Goal: Transaction & Acquisition: Purchase product/service

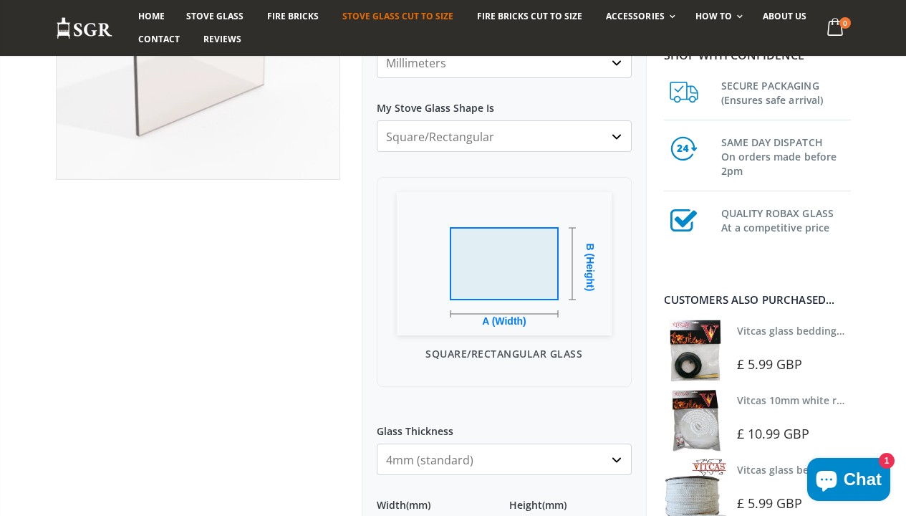
scroll to position [148, 0]
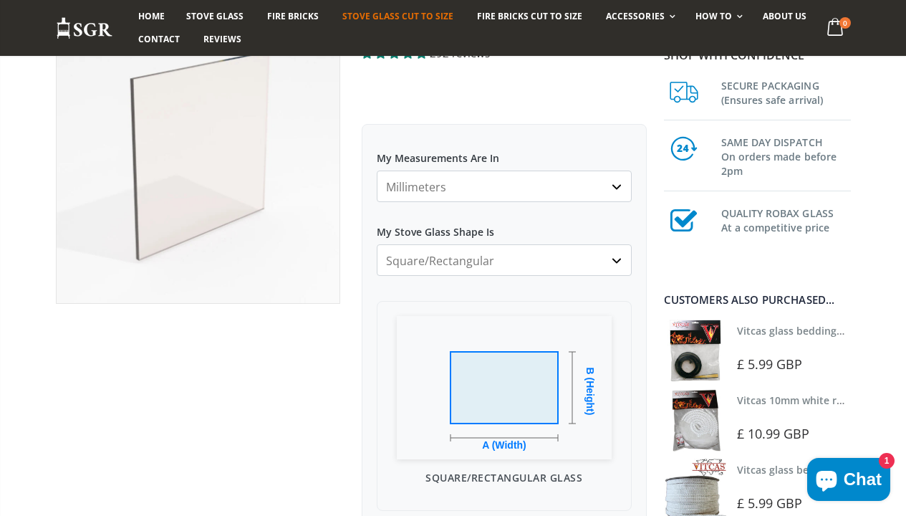
select select "both-top-corners-cut"
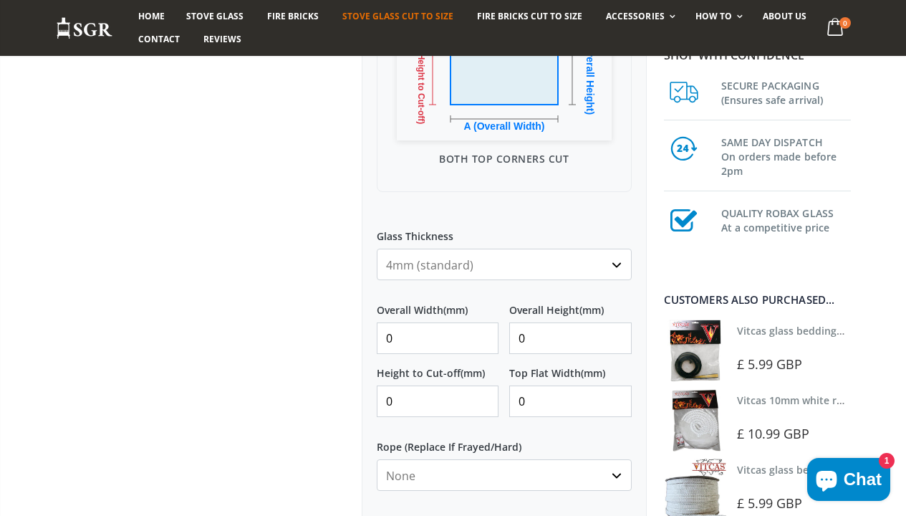
scroll to position [407, 0]
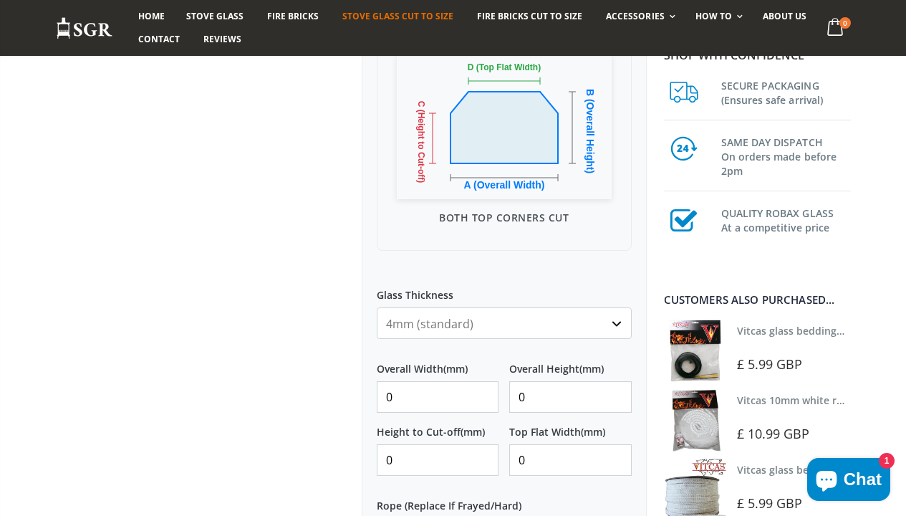
click at [483, 403] on input "0" at bounding box center [438, 397] width 122 height 32
click at [483, 395] on input "1" at bounding box center [438, 397] width 122 height 32
click at [483, 395] on input "2" at bounding box center [438, 397] width 122 height 32
click at [483, 395] on input "11" at bounding box center [438, 397] width 122 height 32
click at [483, 395] on input "12" at bounding box center [438, 397] width 122 height 32
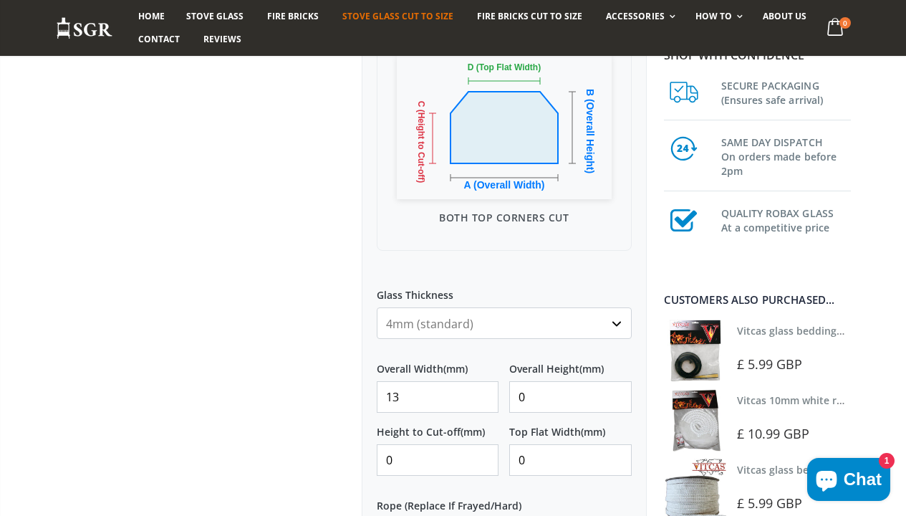
click at [483, 395] on input "13" at bounding box center [438, 397] width 122 height 32
click at [483, 395] on input "14" at bounding box center [438, 397] width 122 height 32
click at [483, 395] on input "15" at bounding box center [438, 397] width 122 height 32
click at [483, 395] on input "16" at bounding box center [438, 397] width 122 height 32
click at [483, 395] on input "17" at bounding box center [438, 397] width 122 height 32
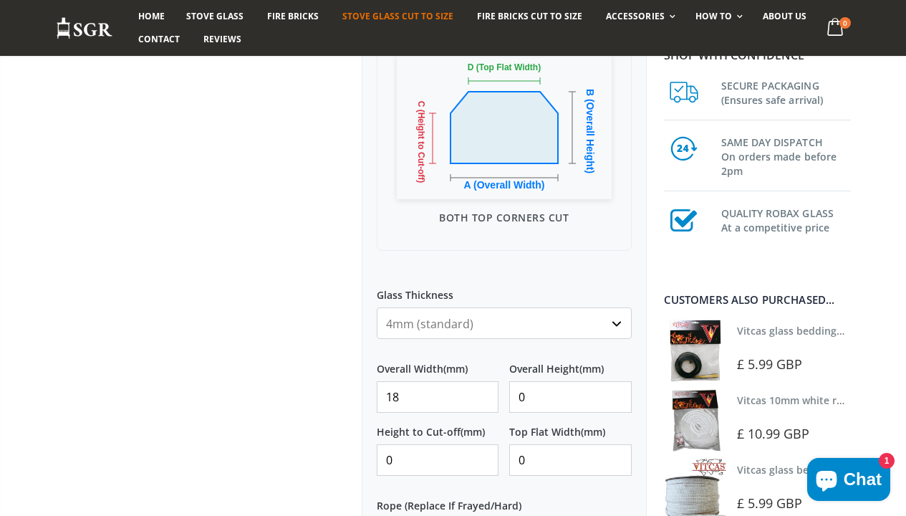
click at [483, 395] on input "18" at bounding box center [438, 397] width 122 height 32
click at [483, 395] on input "19" at bounding box center [438, 397] width 122 height 32
click at [483, 395] on input "20" at bounding box center [438, 397] width 122 height 32
click at [483, 395] on input "21" at bounding box center [438, 397] width 122 height 32
click at [483, 395] on input "53" at bounding box center [438, 397] width 122 height 32
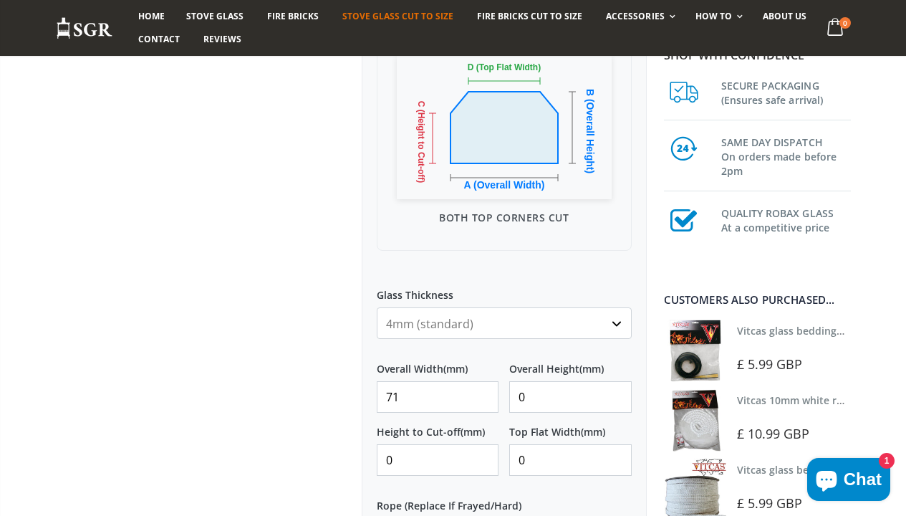
click at [483, 395] on input "71" at bounding box center [438, 397] width 122 height 32
click at [484, 395] on input "74" at bounding box center [438, 397] width 122 height 32
drag, startPoint x: 439, startPoint y: 397, endPoint x: 376, endPoint y: 395, distance: 63.1
click at [376, 395] on div "My Measurements Are In Millimeters Centimeters Inches For inches, please enter …" at bounding box center [504, 391] width 285 height 1055
type input "267"
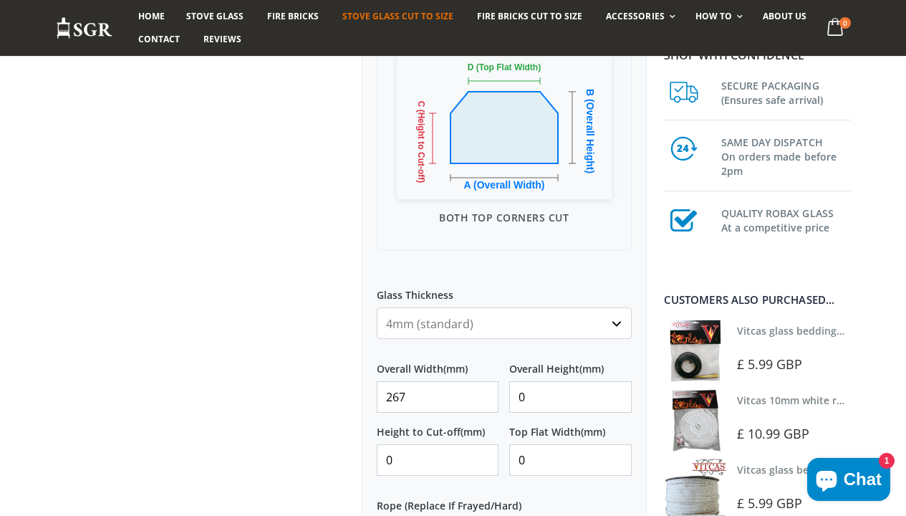
drag, startPoint x: 593, startPoint y: 395, endPoint x: 508, endPoint y: 384, distance: 85.3
click at [508, 384] on div "Overall Width (mm) 267 Overall Height (mm) 0" at bounding box center [504, 380] width 255 height 63
type input "230"
click at [444, 455] on input "0" at bounding box center [438, 460] width 122 height 32
type input "190"
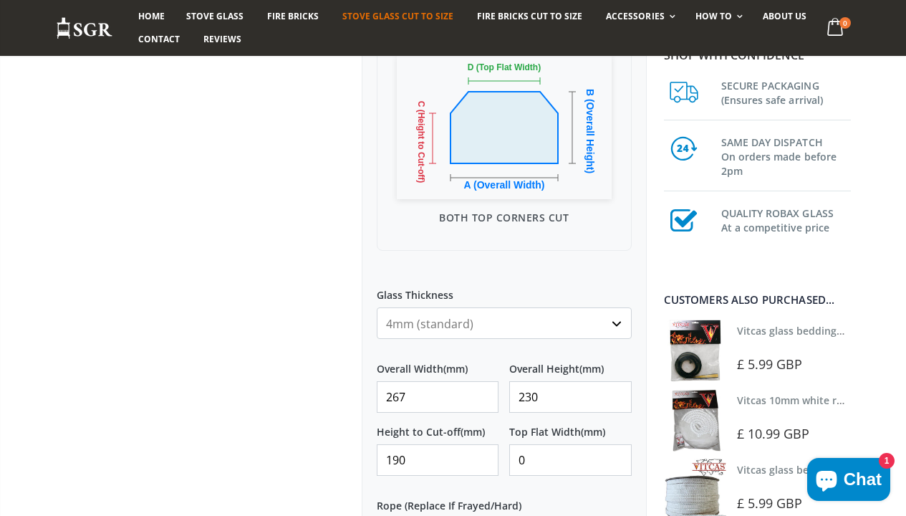
drag, startPoint x: 565, startPoint y: 463, endPoint x: 509, endPoint y: 461, distance: 55.9
click at [509, 461] on input "0" at bounding box center [570, 460] width 122 height 32
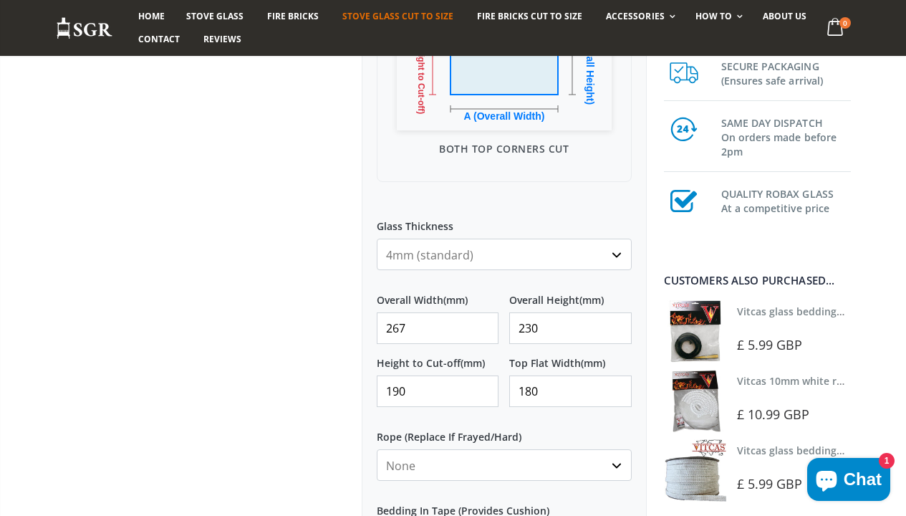
scroll to position [534, 0]
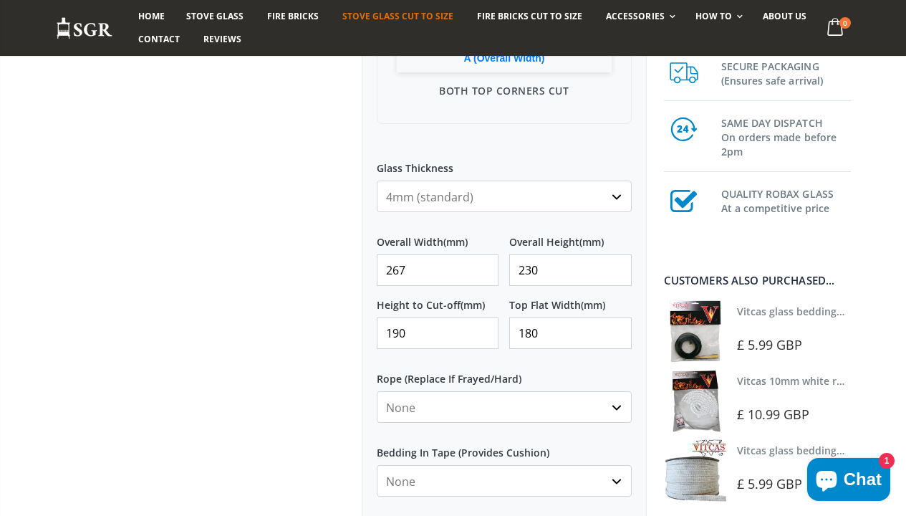
type input "180"
select select "10mm-black"
select select "black"
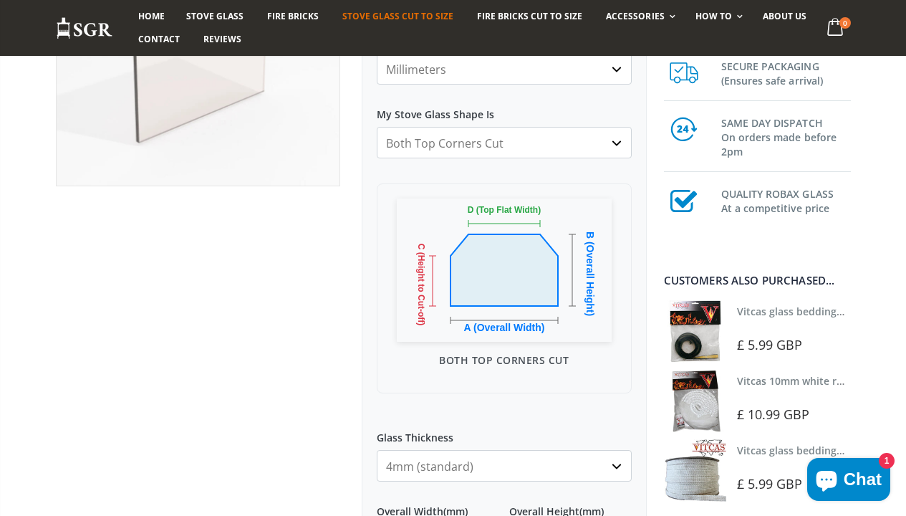
scroll to position [567, 0]
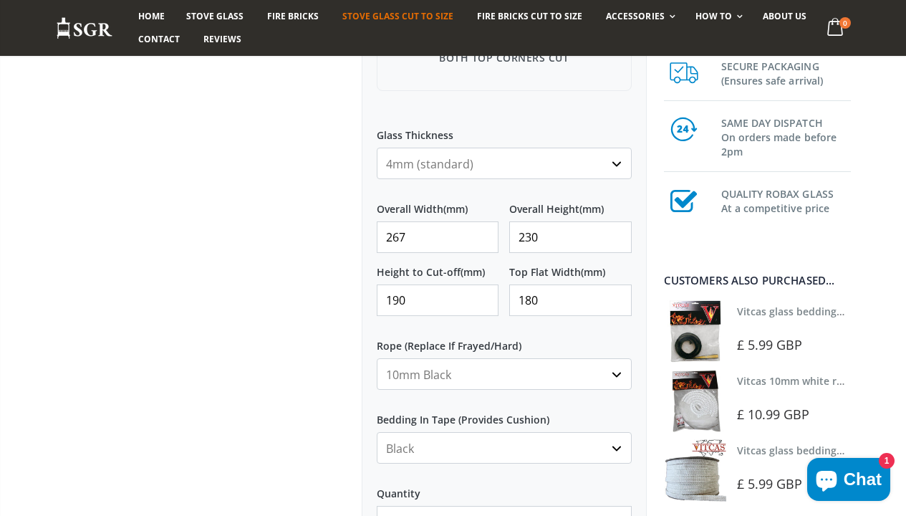
select select "none"
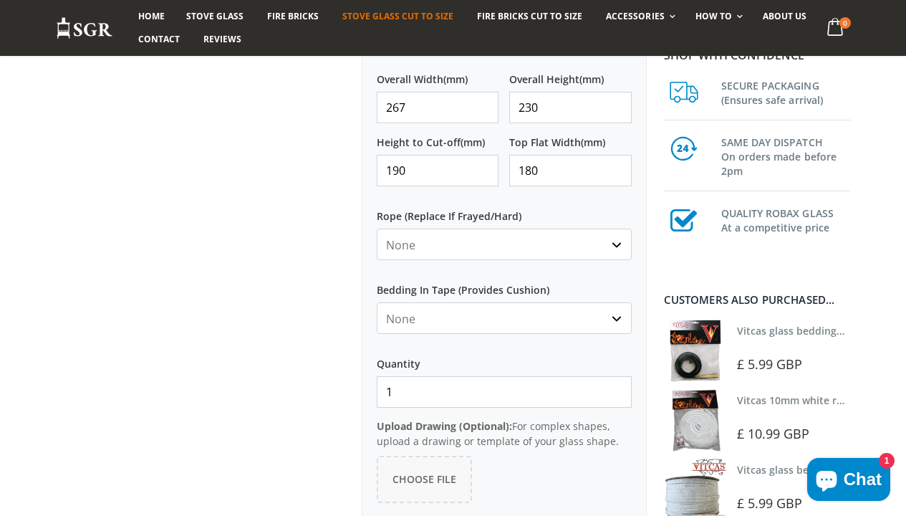
scroll to position [441, 0]
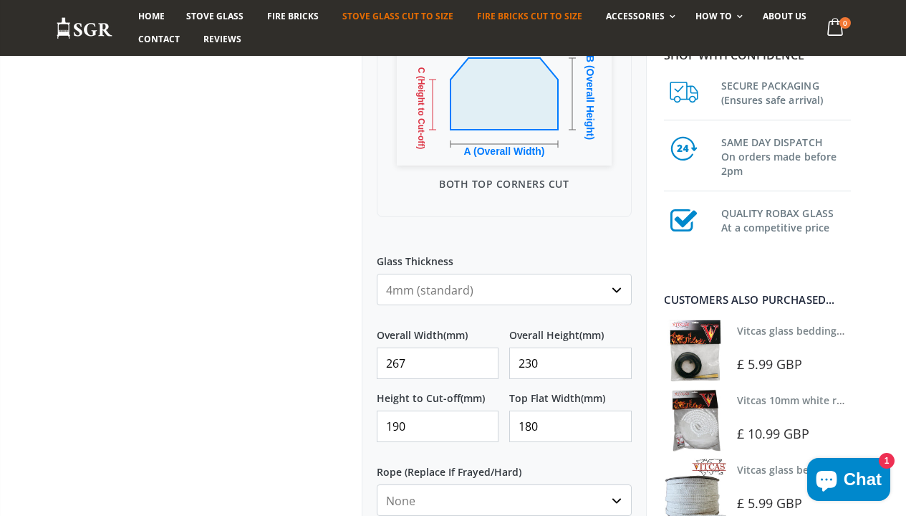
click at [538, 15] on span "Fire Bricks Cut To Size" at bounding box center [529, 16] width 105 height 12
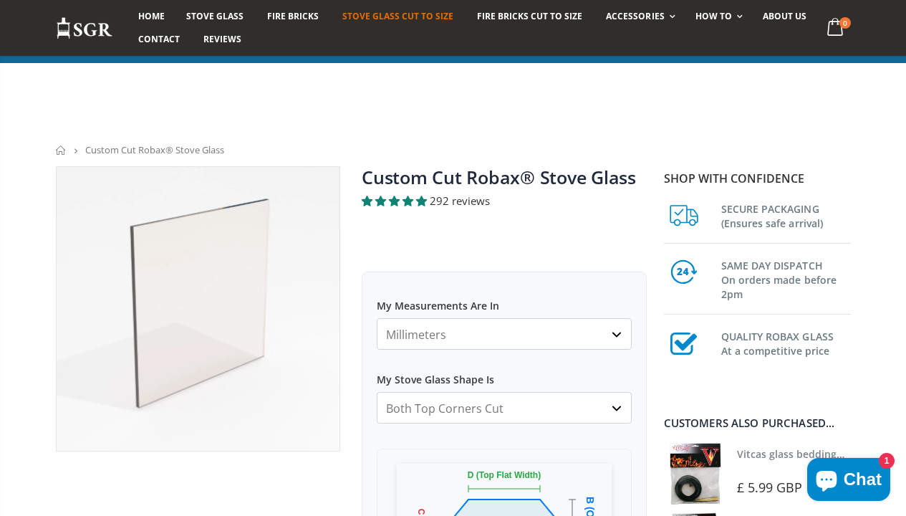
select select "both-top-corners-cut"
select select "10mm-black"
select select "black"
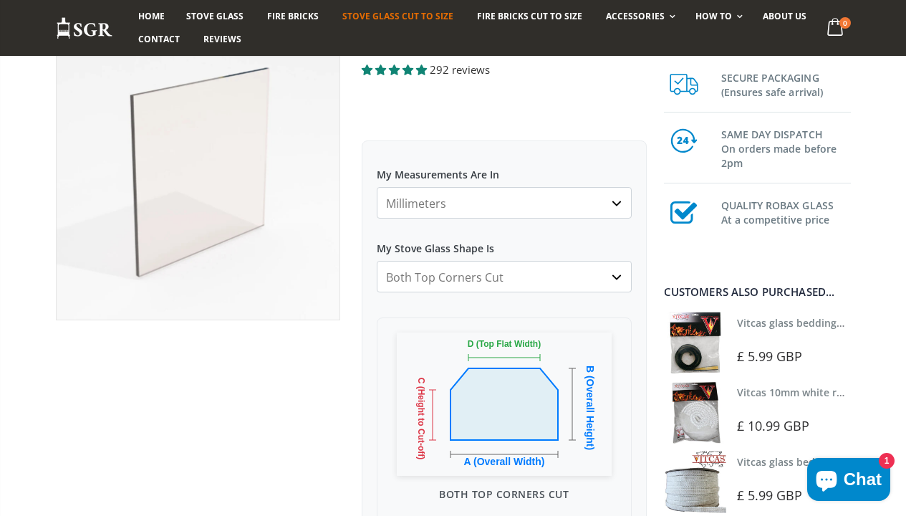
scroll to position [368, 0]
